Goal: Task Accomplishment & Management: Complete application form

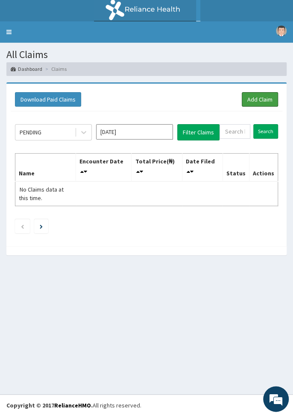
click at [264, 104] on link "Add Claim" at bounding box center [260, 99] width 36 height 15
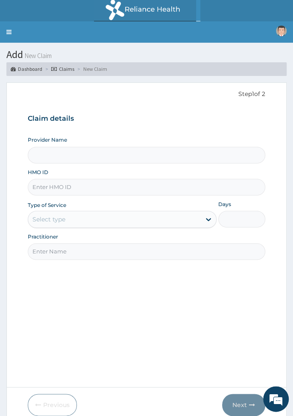
type input "[GEOGRAPHIC_DATA]"
paste input "PA/9CC1EA"
click at [75, 183] on input "PA/9CC1EA" at bounding box center [146, 187] width 237 height 17
click at [53, 183] on input "PA/9C" at bounding box center [146, 187] width 237 height 17
type input "P"
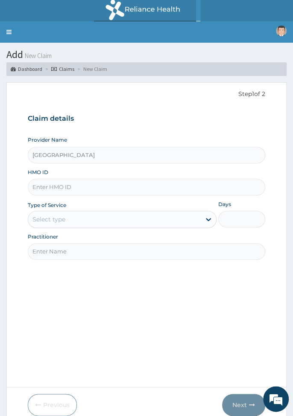
click at [39, 189] on input "HMO ID" at bounding box center [146, 187] width 237 height 17
type input "."
type input "CVT/10011/B"
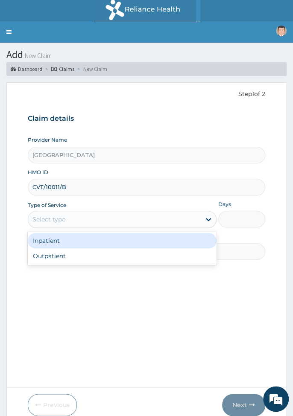
click at [149, 255] on div "Outpatient" at bounding box center [122, 256] width 189 height 15
type input "1"
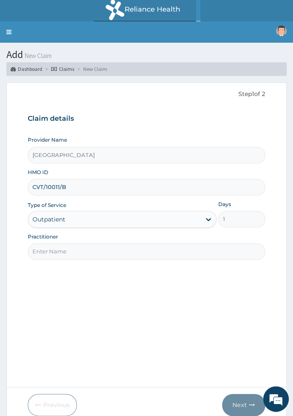
click at [141, 252] on input "Practitioner" at bounding box center [146, 251] width 237 height 17
type input "Dr. Kenneth Akporhuorho"
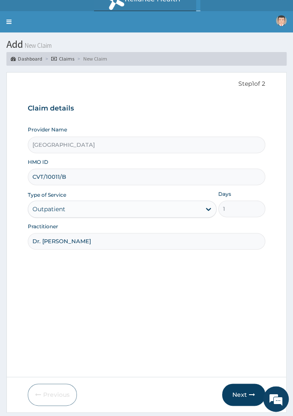
scroll to position [34, 0]
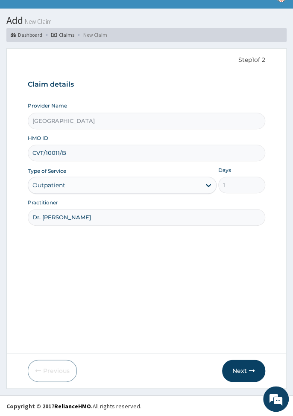
click at [246, 373] on button "Next" at bounding box center [243, 371] width 43 height 22
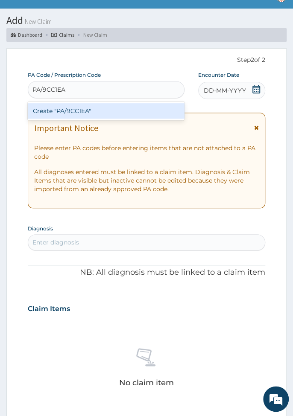
scroll to position [0, 0]
click at [172, 109] on div "Create "PA/9CC1EA"" at bounding box center [106, 110] width 157 height 15
type input "PA/9CC1EA"
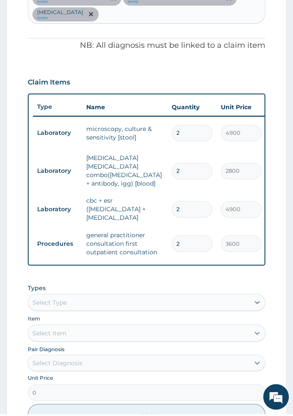
scroll to position [278, 0]
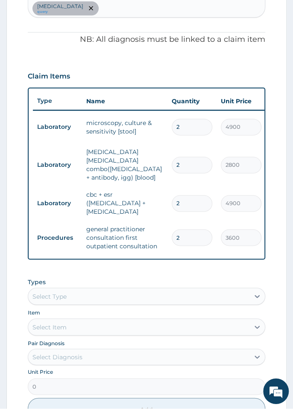
click at [190, 127] on input "2" at bounding box center [192, 135] width 41 height 17
type input "0.00"
type input "1"
type input "4900.00"
type input "1"
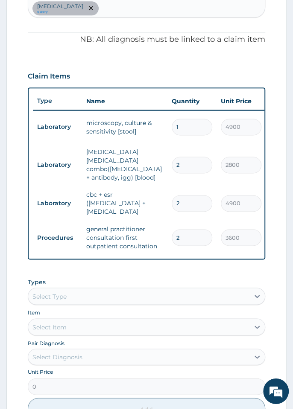
click at [189, 165] on input "2" at bounding box center [192, 173] width 41 height 17
type input "0.00"
type input "1"
type input "2800.00"
type input "1"
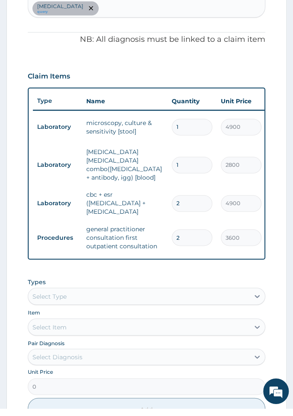
click at [192, 203] on input "2" at bounding box center [192, 211] width 41 height 17
type input "0.00"
type input "1"
type input "4900.00"
type input "1"
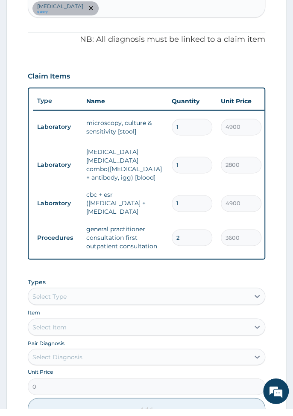
click at [190, 237] on input "2" at bounding box center [192, 245] width 41 height 17
type input "0.00"
type input "1"
type input "3600.00"
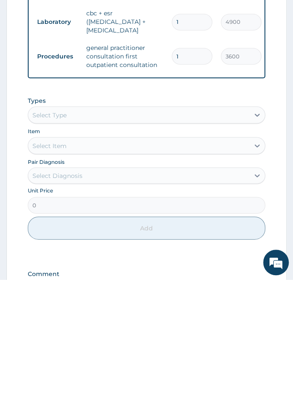
scroll to position [406, 0]
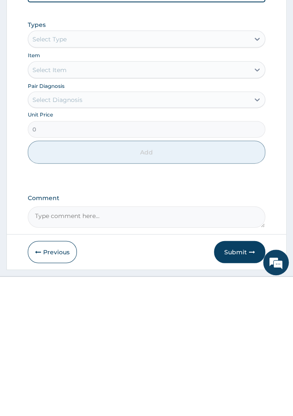
click at [247, 378] on button "Submit" at bounding box center [239, 389] width 51 height 22
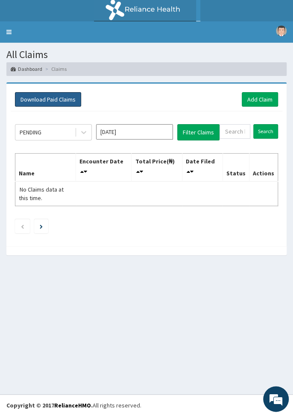
click at [30, 102] on button "Download Paid Claims" at bounding box center [48, 99] width 66 height 15
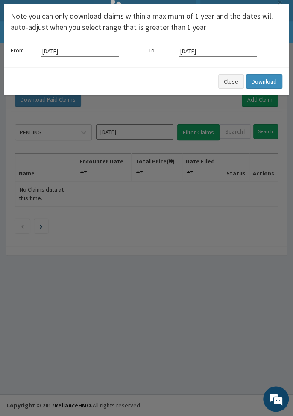
click at [64, 50] on input "12-05-2025" at bounding box center [80, 51] width 79 height 11
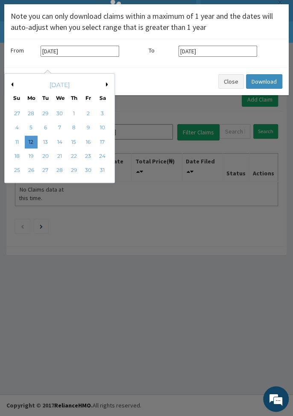
click at [227, 53] on input "[DATE]" at bounding box center [218, 51] width 79 height 11
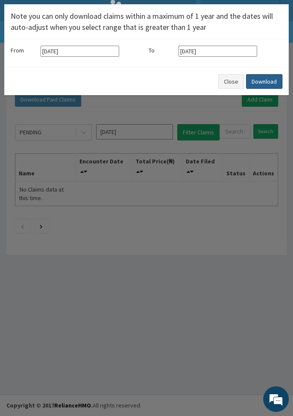
click at [272, 81] on button "Download" at bounding box center [264, 81] width 36 height 15
click at [234, 82] on button "Close" at bounding box center [231, 81] width 26 height 15
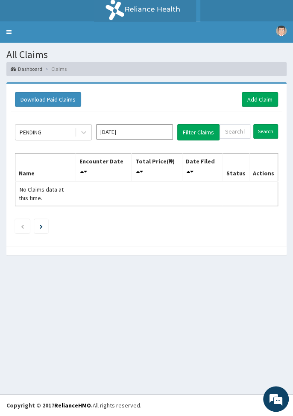
click at [286, 384] on div "All Claims Dashboard Claims Download Paid Claims Add Claim × Note you can only …" at bounding box center [146, 219] width 293 height 352
click at [9, 32] on link "Toggle navigation" at bounding box center [9, 31] width 18 height 21
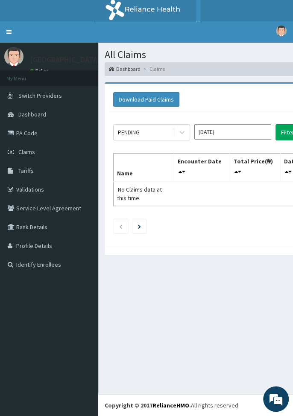
click at [41, 137] on link "PA Code" at bounding box center [49, 133] width 98 height 19
